Goal: Transaction & Acquisition: Obtain resource

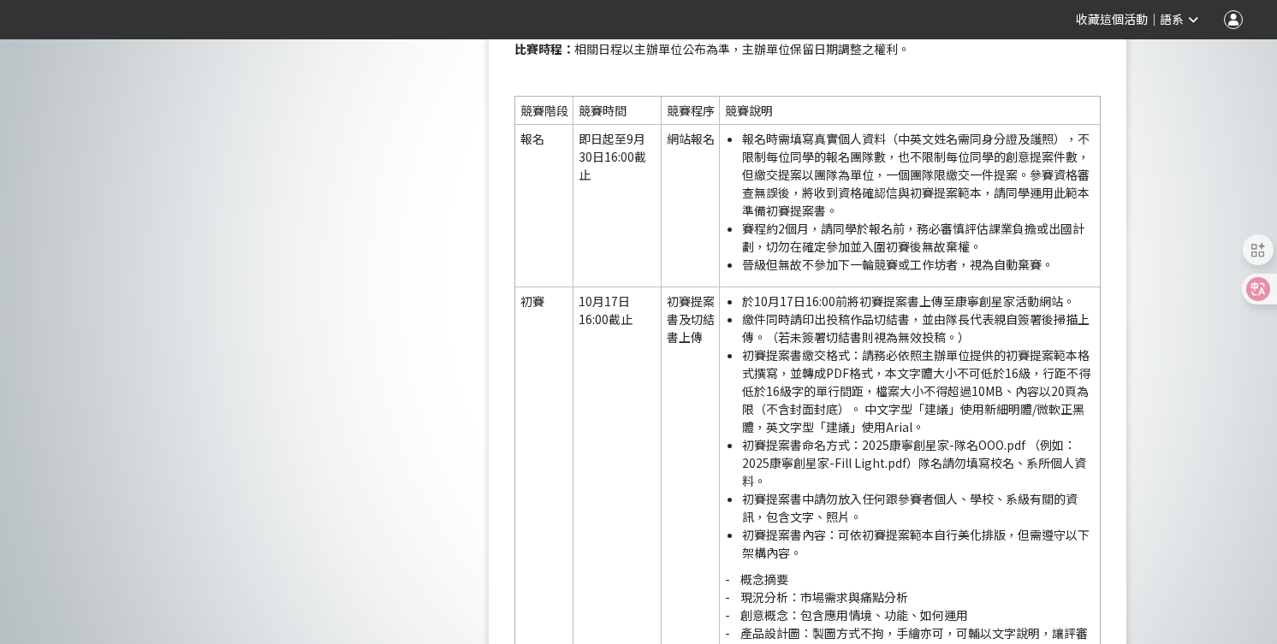
scroll to position [2674, 0]
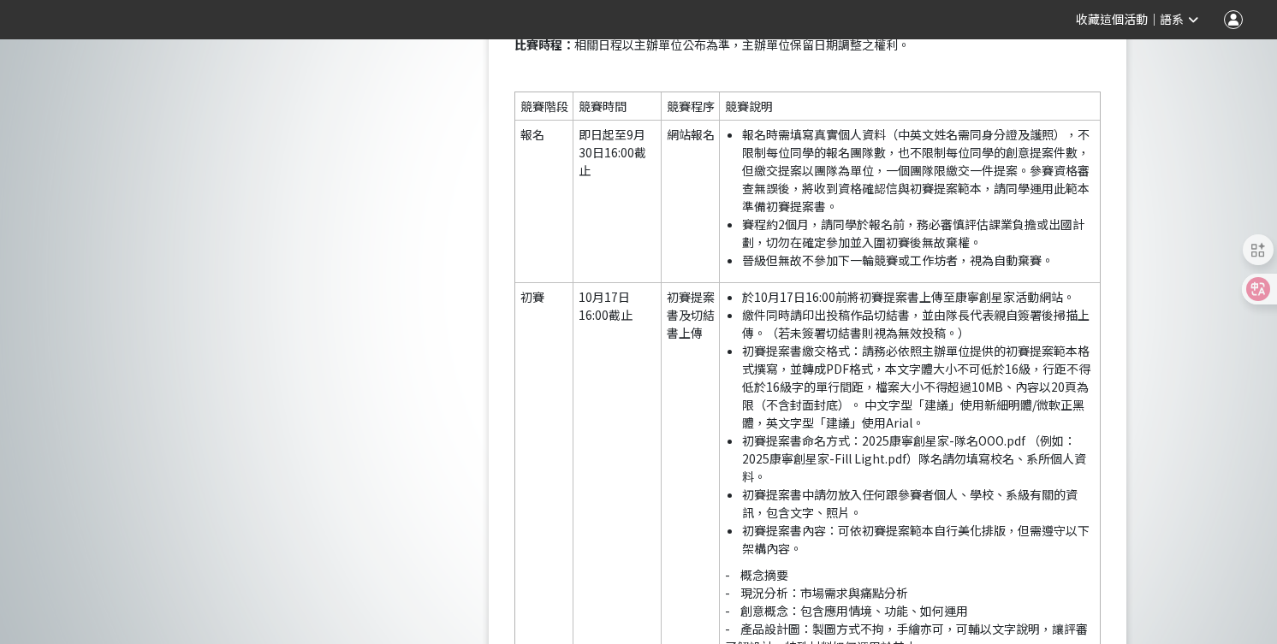
drag, startPoint x: 757, startPoint y: 316, endPoint x: 922, endPoint y: 321, distance: 164.4
click at [922, 306] on li "於10月17日16:00前將初賽提案書上傳至康寧創星家活動網站。" at bounding box center [918, 297] width 353 height 18
drag, startPoint x: 767, startPoint y: 318, endPoint x: 1071, endPoint y: 322, distance: 304.7
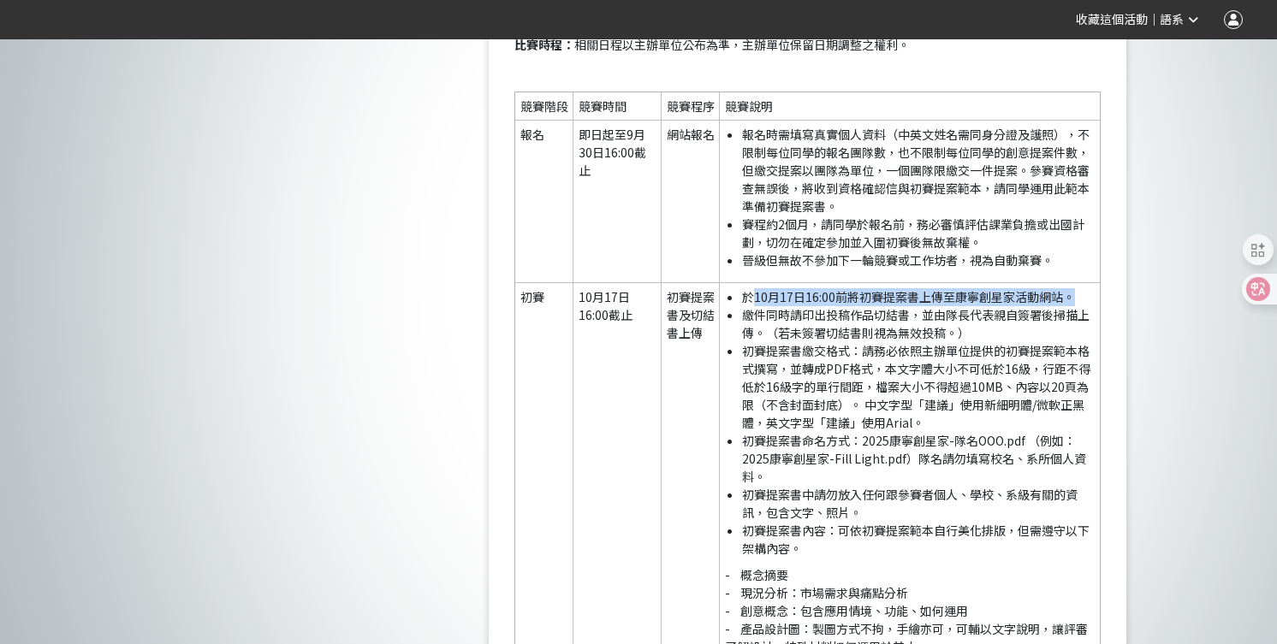
click at [1071, 306] on li "於10月17日16:00前將初賽提案書上傳至康寧創星家活動網站。" at bounding box center [918, 297] width 353 height 18
copy li "[DATE]16:00前將初賽提案書上傳至康寧創星家活動網站。"
click at [1029, 339] on li "繳件同時請印出投稿作品切結書，並由隊長代表親自簽署後掃描上傳。（若未簽署切結書則視為無效投稿。）" at bounding box center [918, 324] width 353 height 36
drag, startPoint x: 1018, startPoint y: 336, endPoint x: 1040, endPoint y: 336, distance: 22.3
click at [1040, 336] on li "繳件同時請印出投稿作品切結書，並由隊長代表親自簽署後掃描上傳。（若未簽署切結書則視為無效投稿。）" at bounding box center [918, 324] width 353 height 36
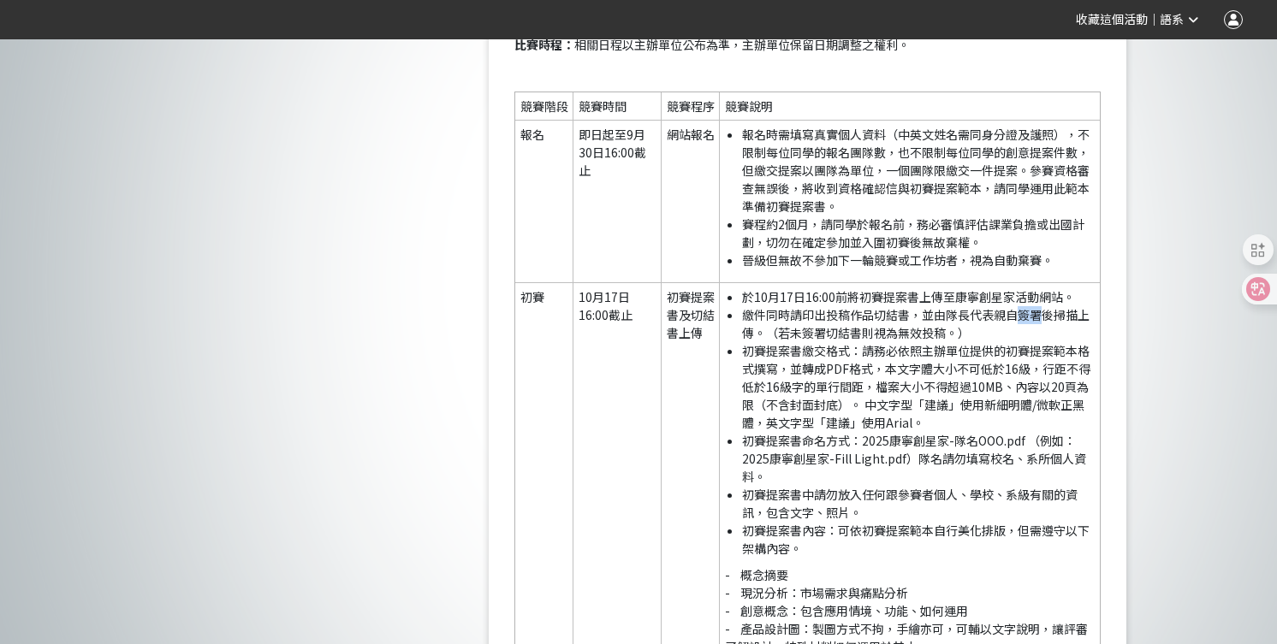
copy li "簽署"
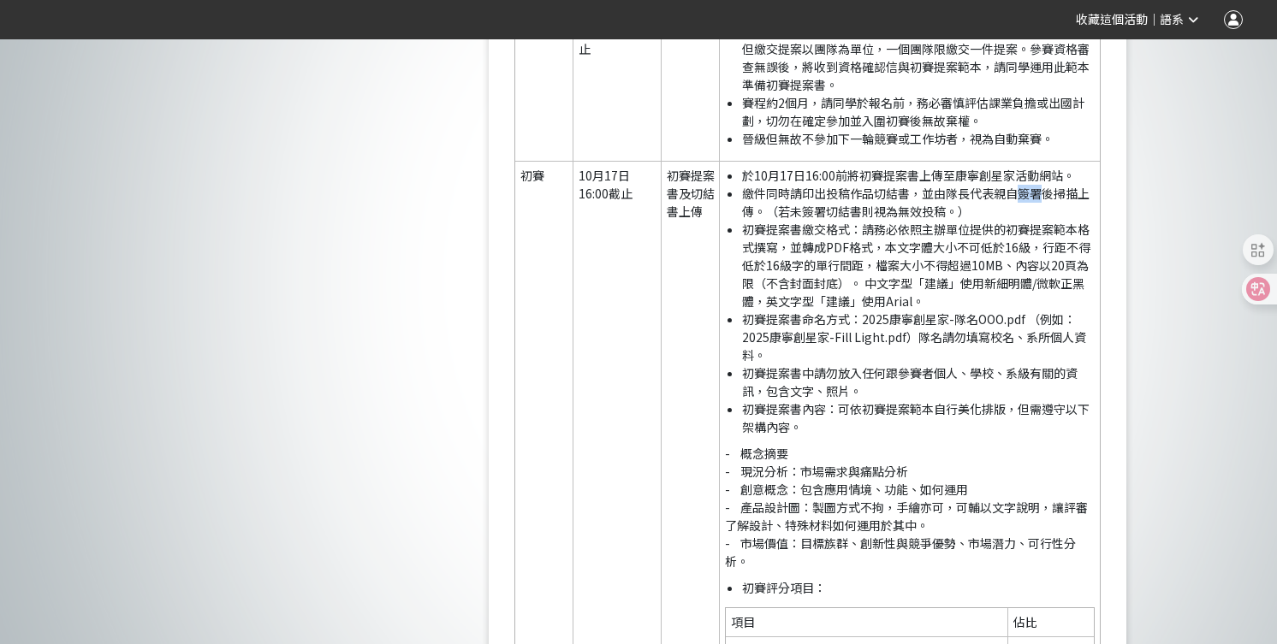
scroll to position [2781, 0]
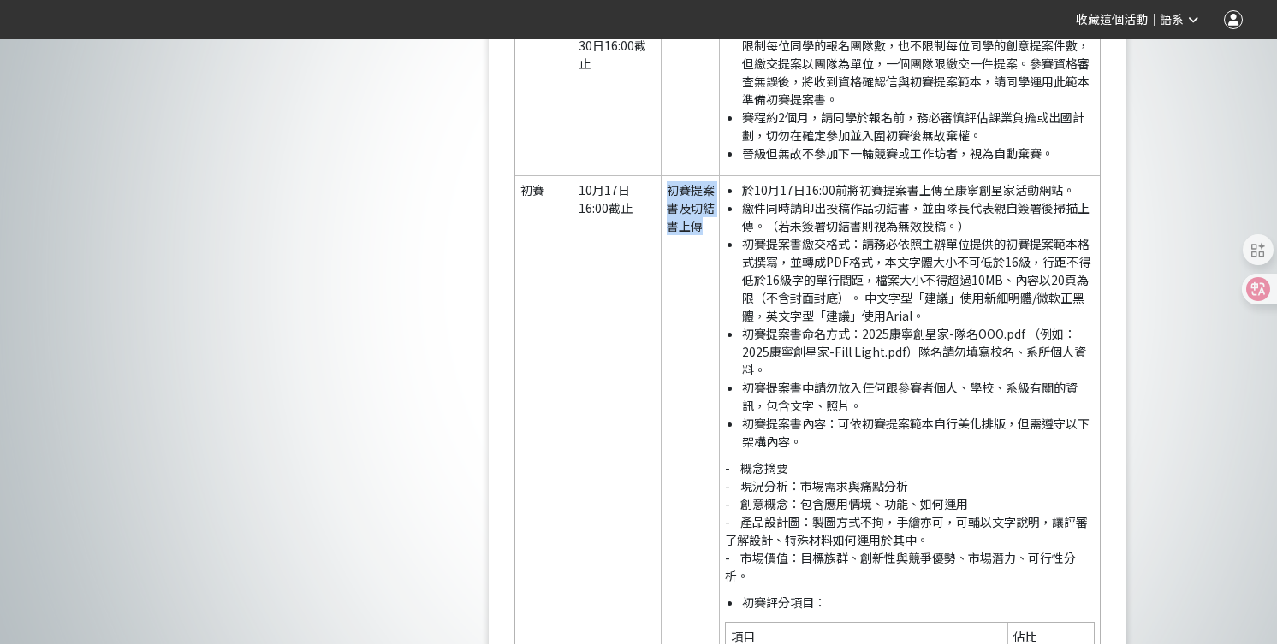
drag, startPoint x: 668, startPoint y: 207, endPoint x: 706, endPoint y: 240, distance: 50.3
click at [706, 240] on td "初賽提案書及切結書上傳" at bounding box center [690, 554] width 58 height 757
copy td "初賽提案書及切結書上傳"
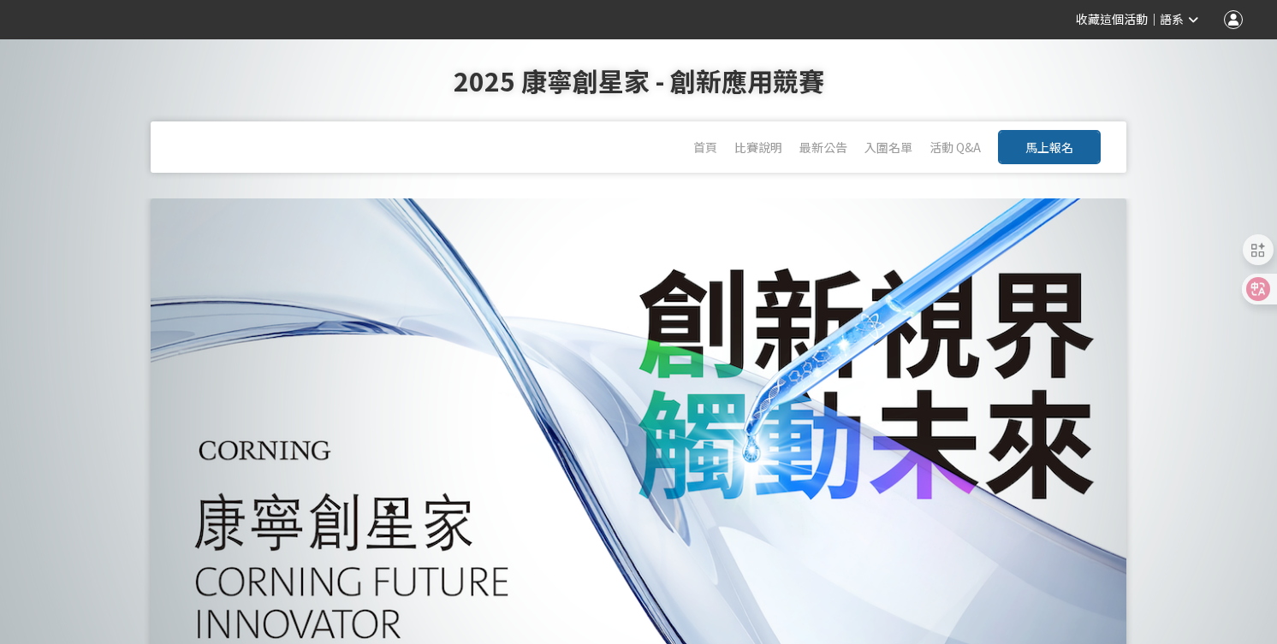
scroll to position [3, 0]
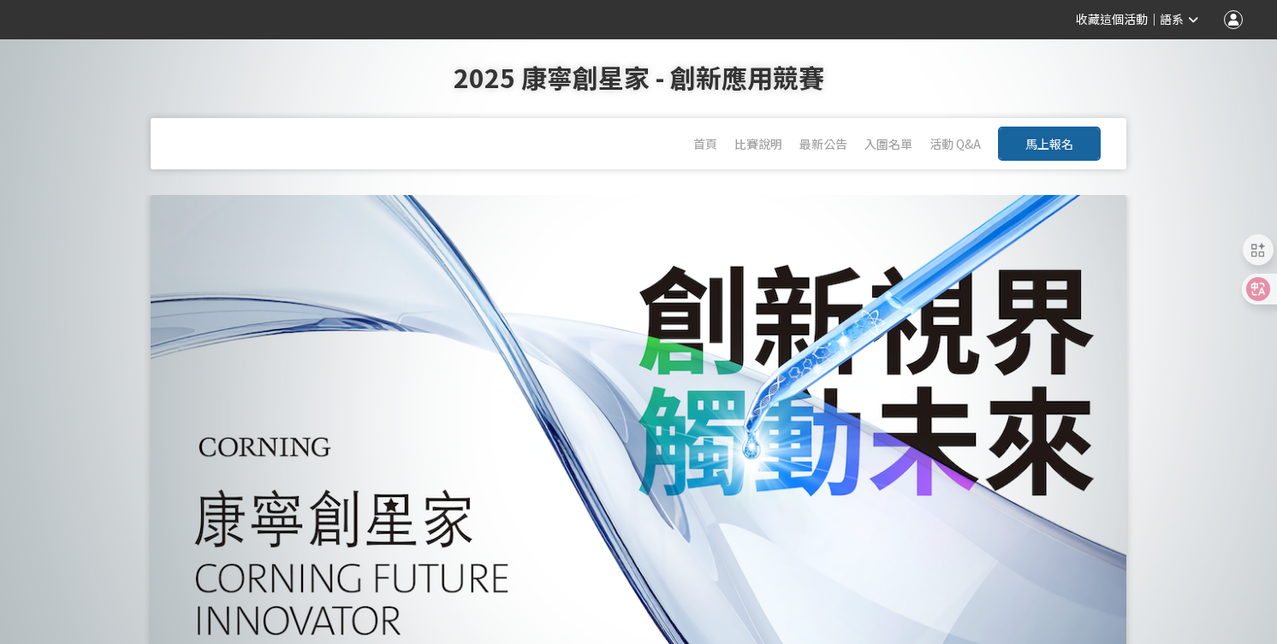
click at [453, 78] on h1 "2025 康寧創星家 - 創新應用競賽" at bounding box center [638, 77] width 1208 height 82
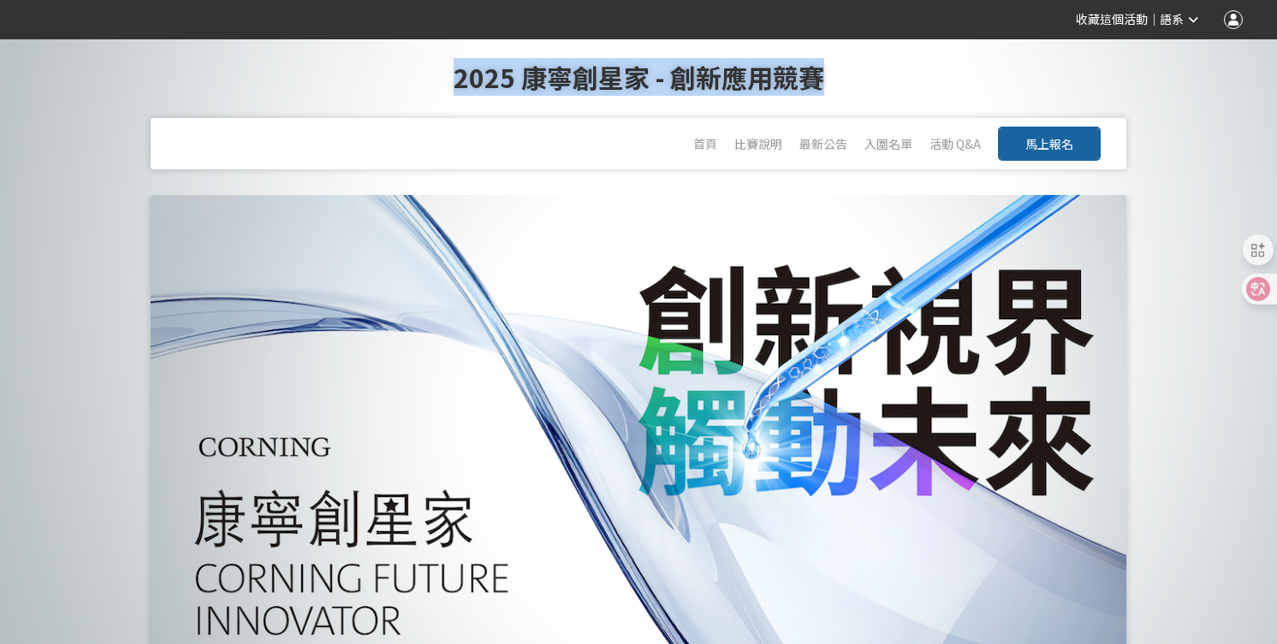
drag, startPoint x: 454, startPoint y: 78, endPoint x: 804, endPoint y: 83, distance: 350.9
click at [804, 83] on h1 "2025 康寧創星家 - 創新應用競賽" at bounding box center [638, 77] width 1208 height 82
copy h1 "2025 康寧創星家 - 創新應用競賽"
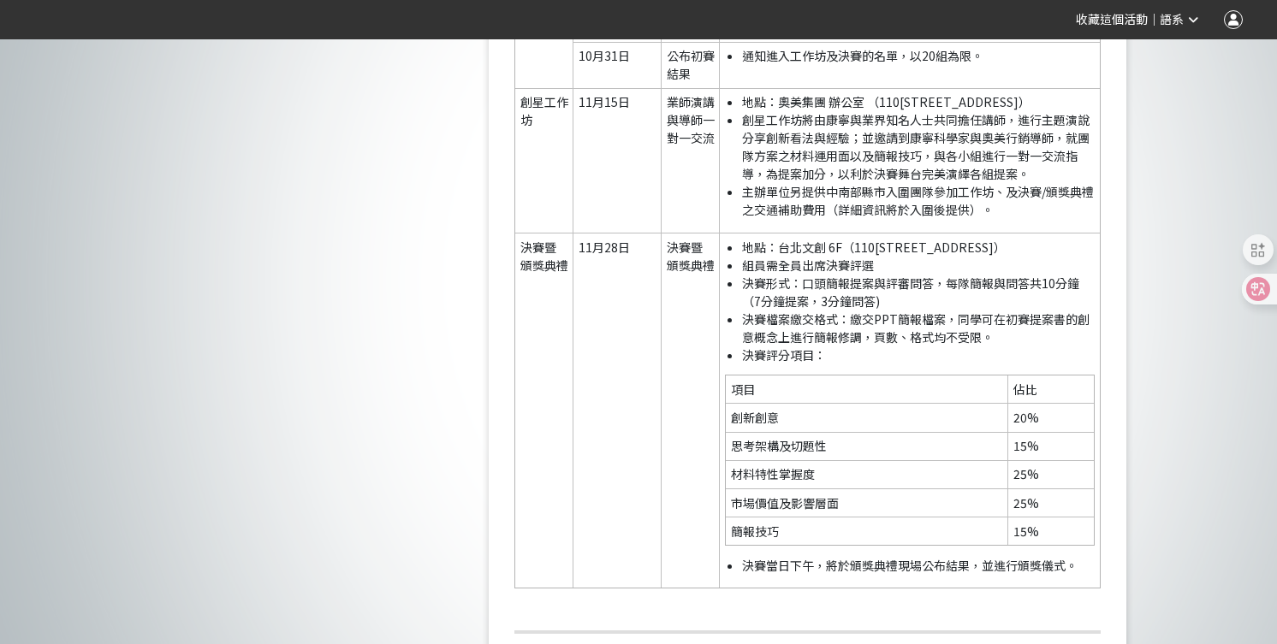
scroll to position [4244, 0]
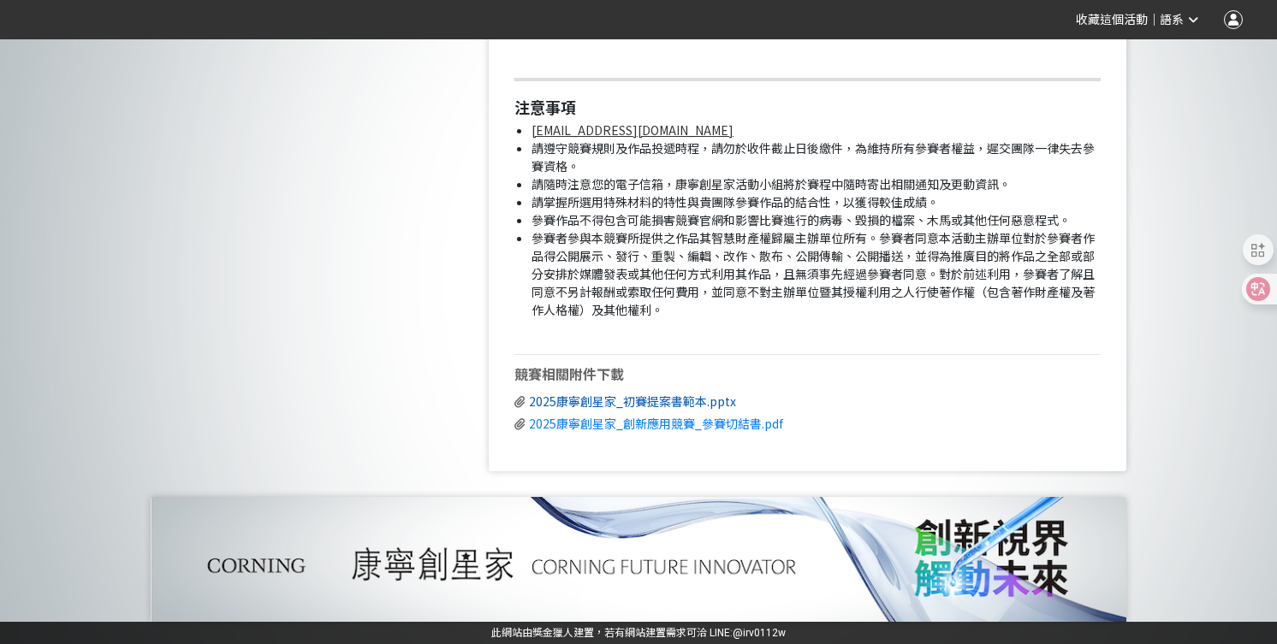
click at [671, 405] on span "2025康寧創星家_初賽提案書範本.pptx" at bounding box center [632, 401] width 207 height 17
click at [676, 424] on span "2025康寧創星家_創新應用競賽_參賽切結書.pdf" at bounding box center [656, 423] width 254 height 17
